Goal: Find specific page/section: Find specific page/section

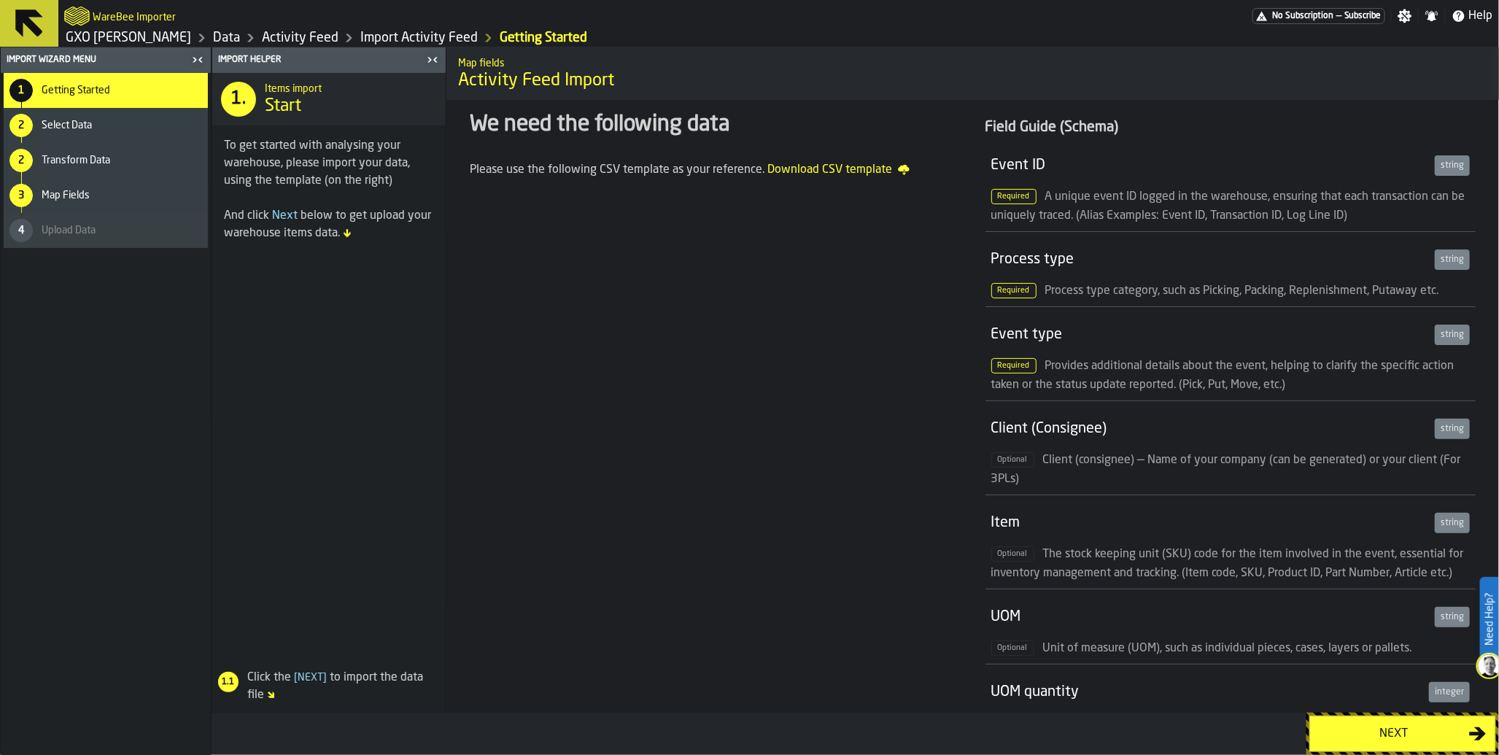
click at [1323, 17] on span "No Subscription" at bounding box center [1302, 16] width 61 height 10
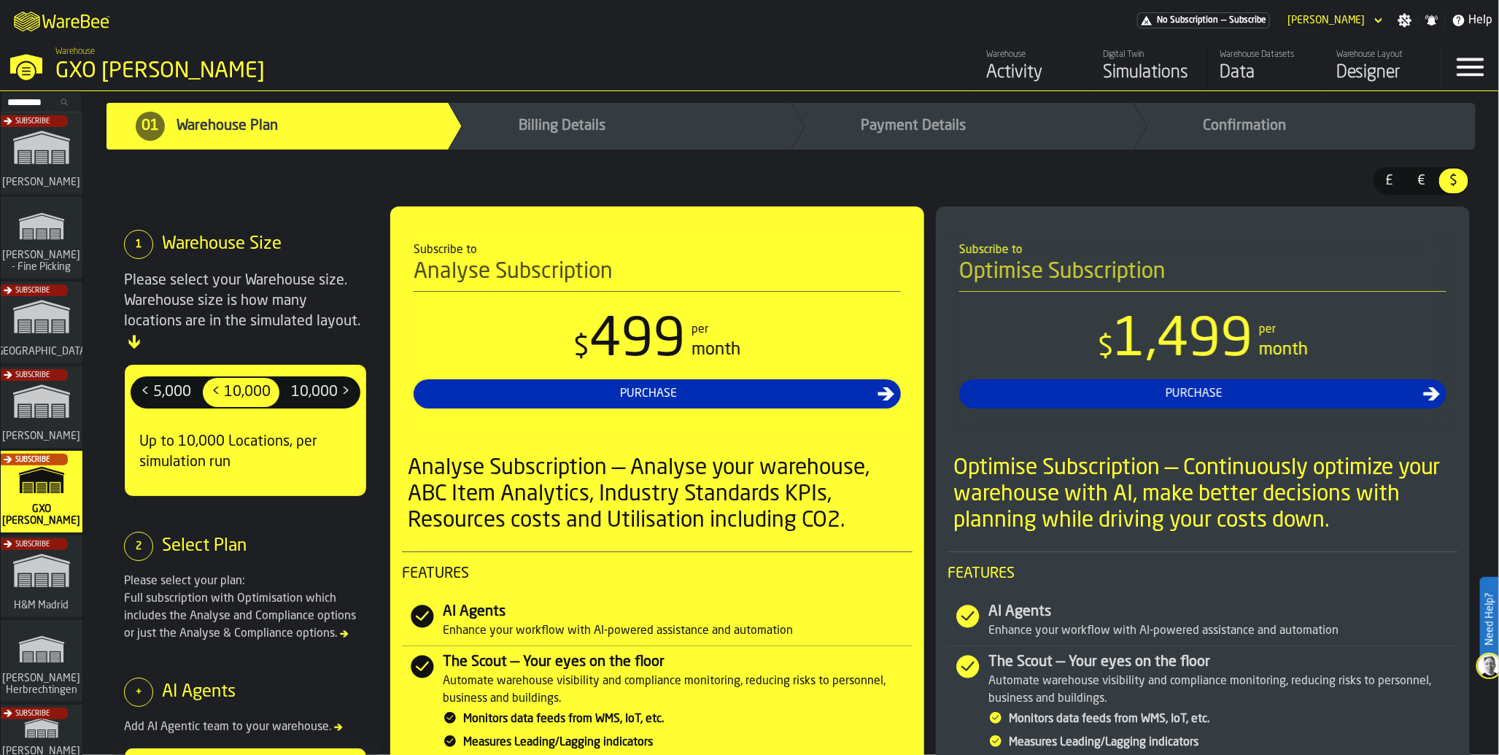
click at [1246, 73] on div "Data" at bounding box center [1265, 72] width 93 height 23
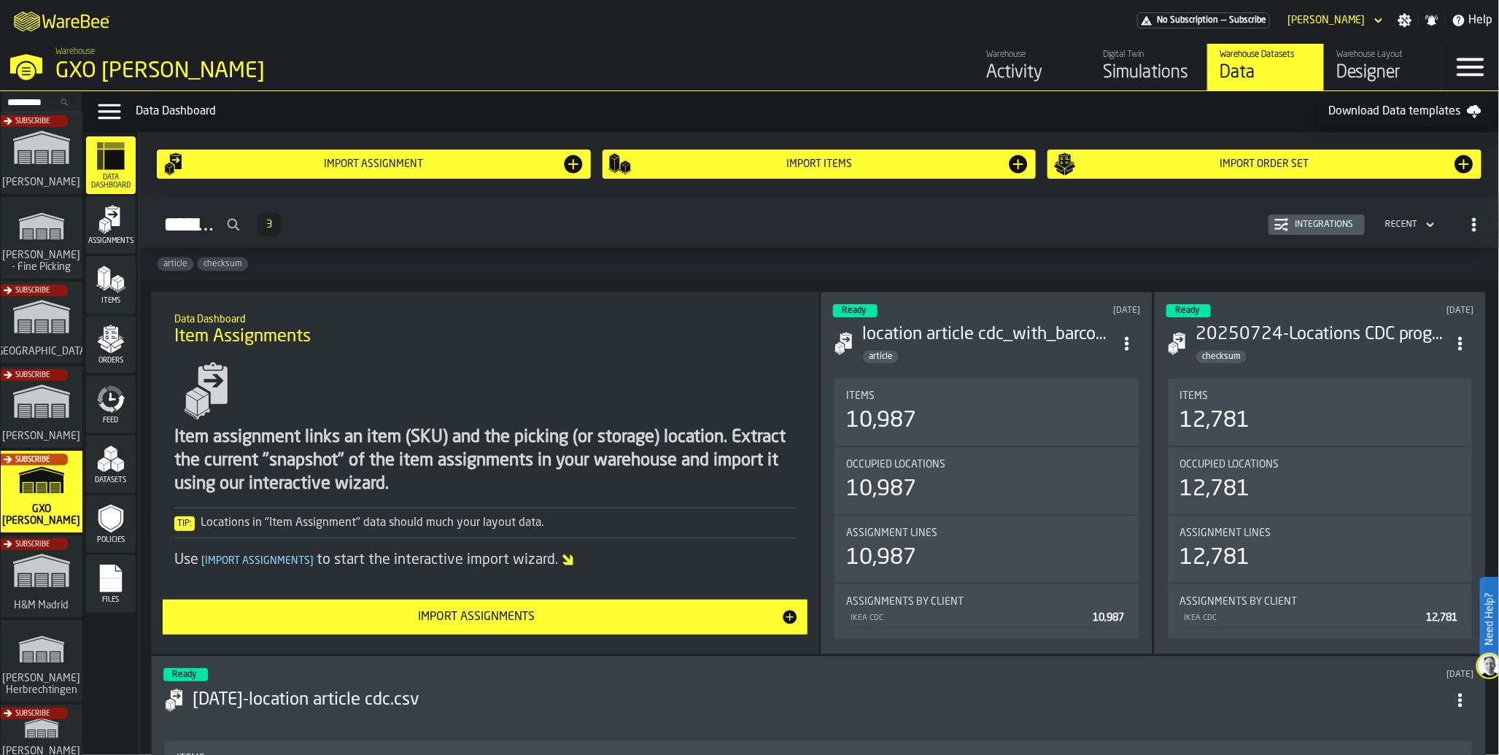
click at [114, 406] on icon "menu Feed" at bounding box center [120, 403] width 12 height 17
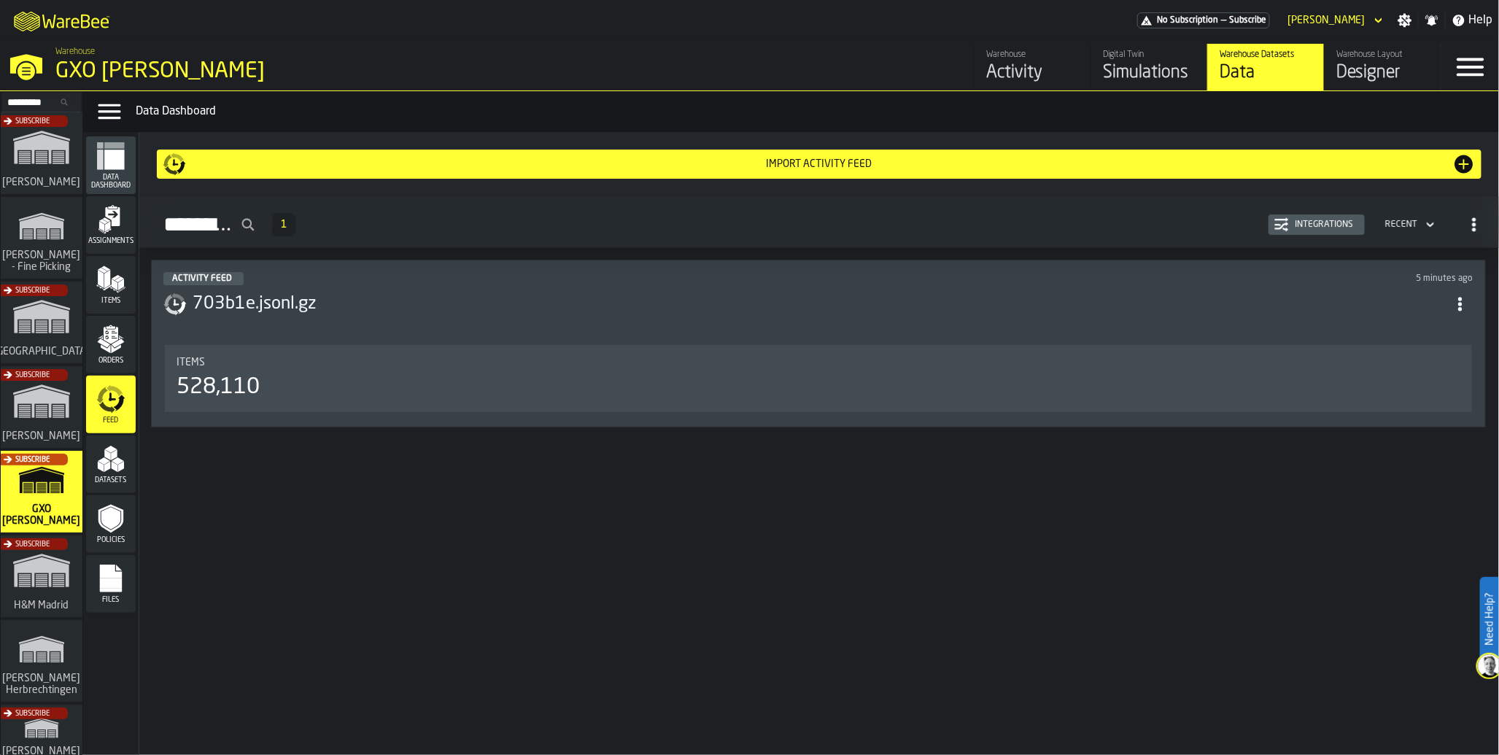
click at [274, 403] on div "Items 528,110" at bounding box center [818, 378] width 1307 height 67
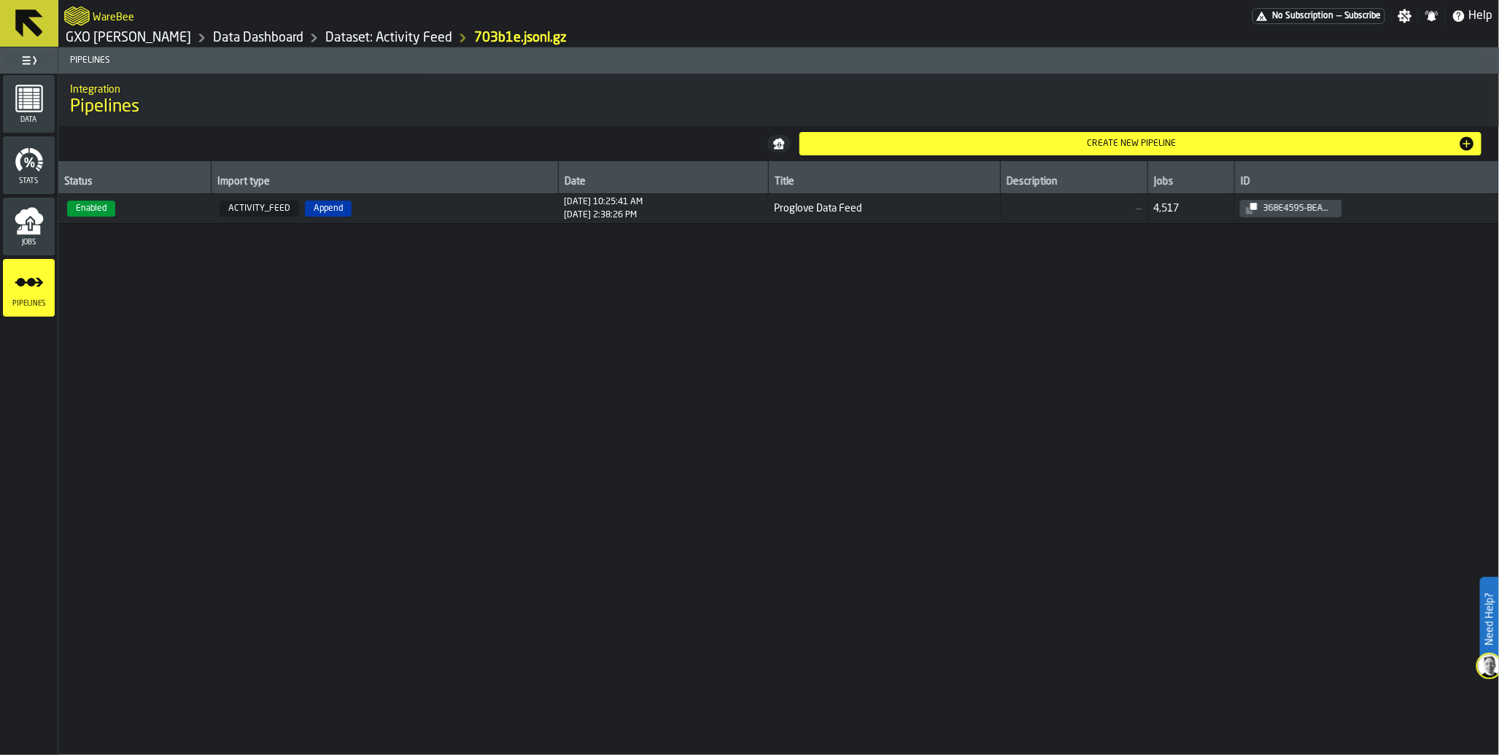
click at [34, 222] on icon "menu Jobs" at bounding box center [29, 220] width 29 height 29
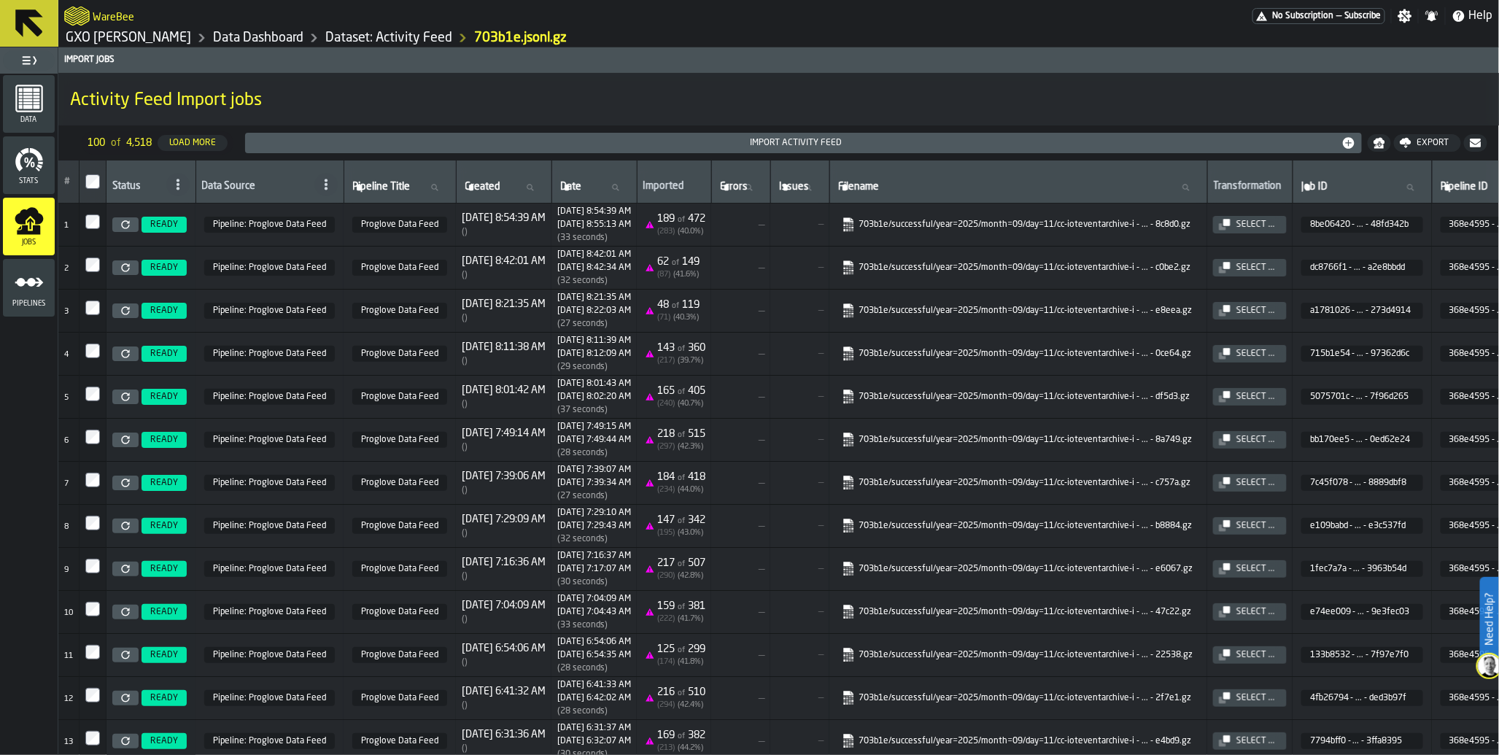
click at [119, 226] on link at bounding box center [125, 224] width 26 height 15
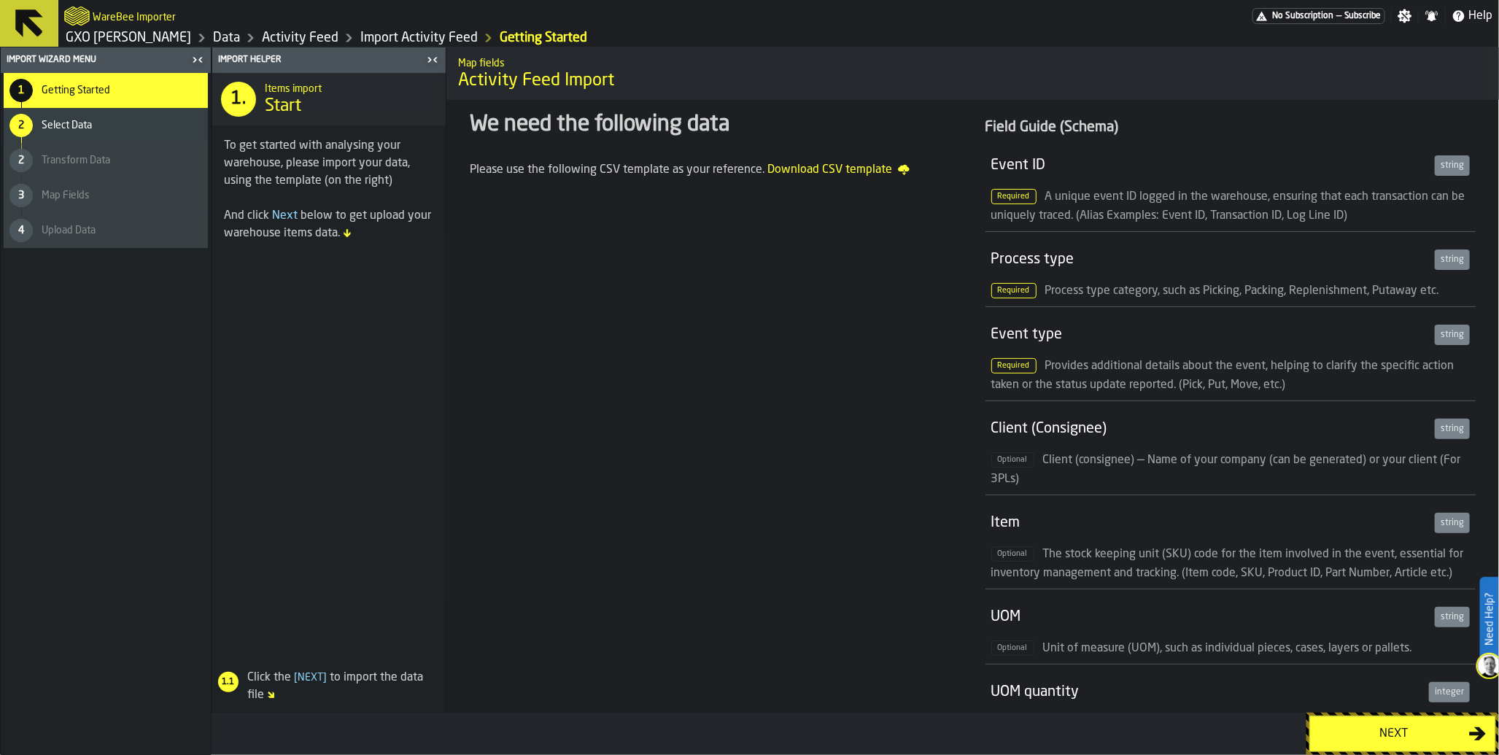
click at [1355, 732] on div "Next" at bounding box center [1393, 734] width 150 height 18
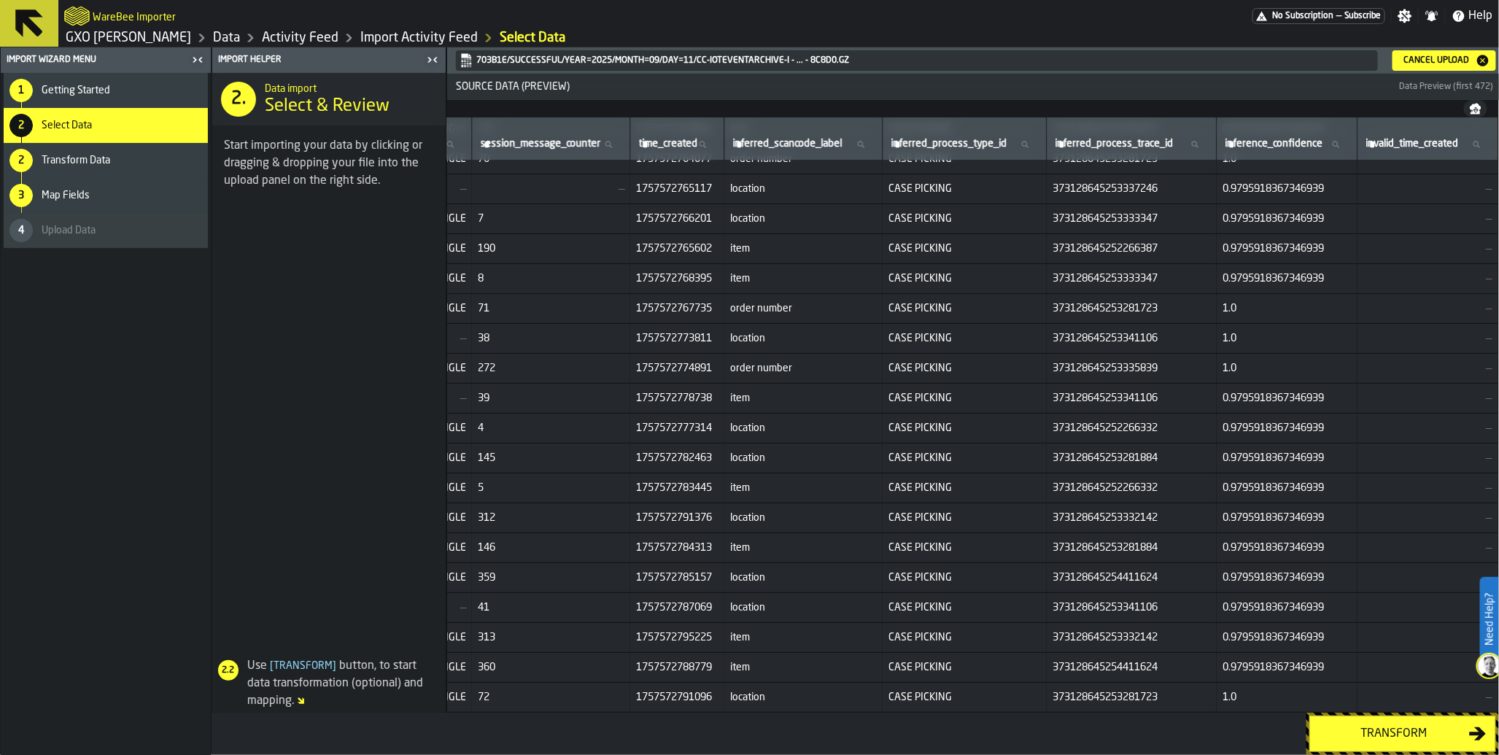
scroll to position [0, 7390]
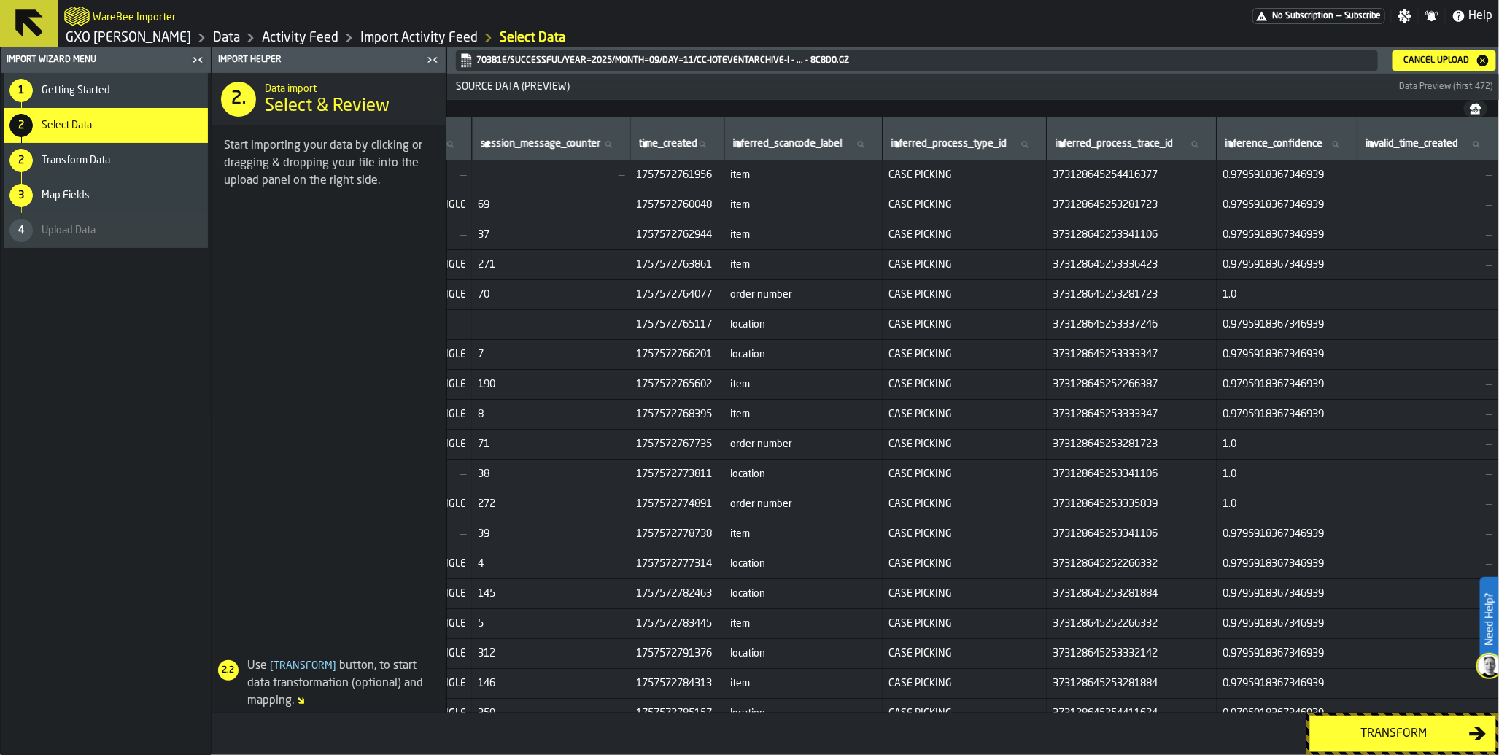
click at [1029, 148] on icon at bounding box center [1024, 144] width 9 height 9
click at [1041, 148] on input "inferred_process_type_id inferred_process_type_id" at bounding box center [965, 144] width 152 height 19
type input "****"
